Goal: Transaction & Acquisition: Book appointment/travel/reservation

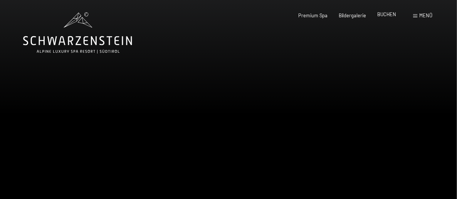
click at [387, 13] on span "BUCHEN" at bounding box center [387, 14] width 19 height 6
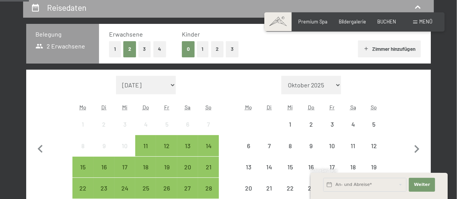
scroll to position [154, 0]
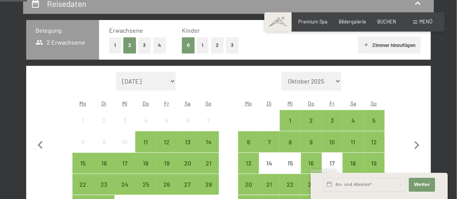
click at [173, 79] on select "[DATE] Oktober 2025 [DATE] Dezember 2025 Januar 2026 Februar 2026 März 2026 [DA…" at bounding box center [146, 81] width 60 height 19
select select "[DATE]"
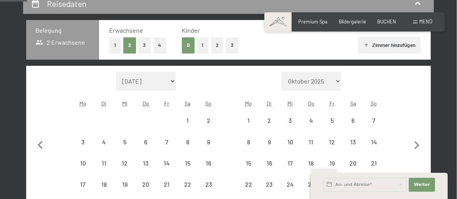
select select "[DATE]"
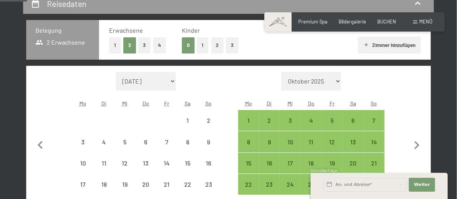
select select "[DATE]"
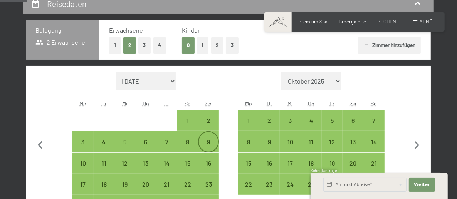
click at [213, 138] on div "9" at bounding box center [208, 141] width 19 height 19
select select "[DATE]"
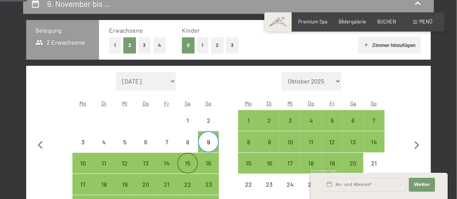
click at [191, 164] on div "15" at bounding box center [187, 169] width 19 height 19
select select "[DATE]"
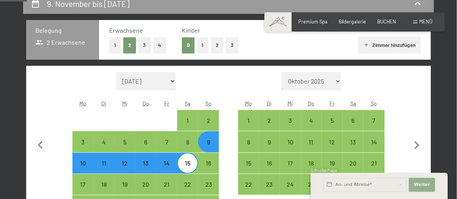
click at [422, 185] on span "Weiter" at bounding box center [422, 185] width 16 height 6
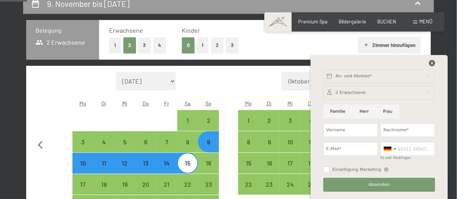
click at [433, 61] on icon at bounding box center [432, 63] width 6 height 6
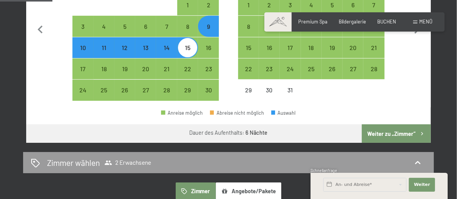
click at [405, 132] on button "Weiter zu „Zimmer“" at bounding box center [396, 134] width 69 height 19
select select "[DATE]"
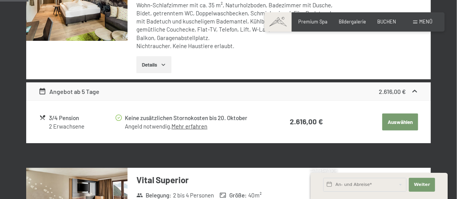
scroll to position [147, 0]
